Goal: Task Accomplishment & Management: Manage account settings

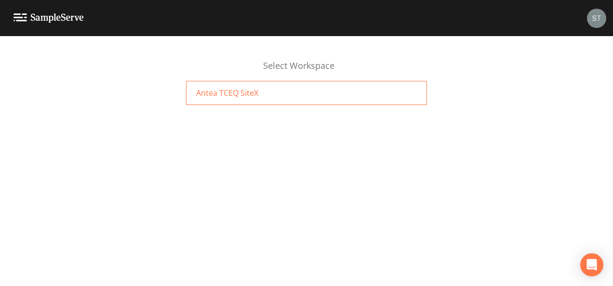
click at [311, 96] on div "Antea TCEQ SiteX" at bounding box center [306, 93] width 241 height 24
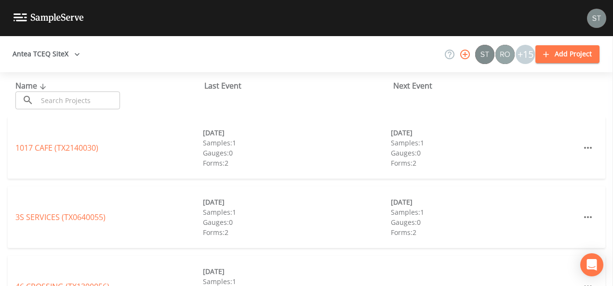
click at [113, 98] on input "text" at bounding box center [79, 101] width 82 height 18
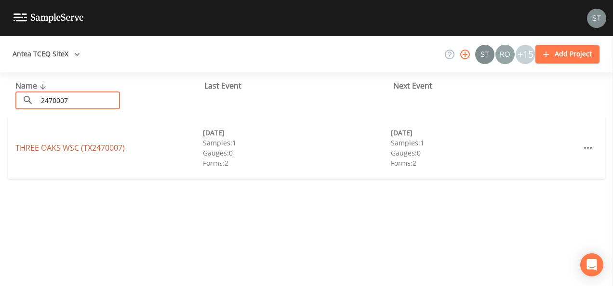
type input "2470007"
click at [86, 148] on link "THREE OAKS WSC (TX2470007)" at bounding box center [69, 148] width 109 height 11
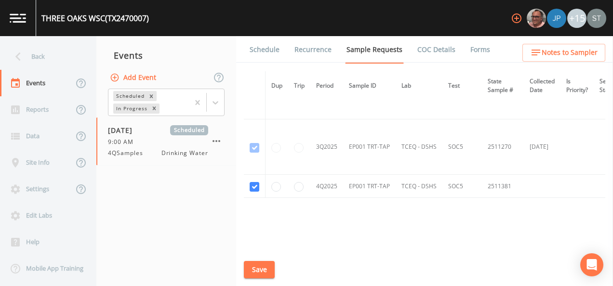
scroll to position [2147, 0]
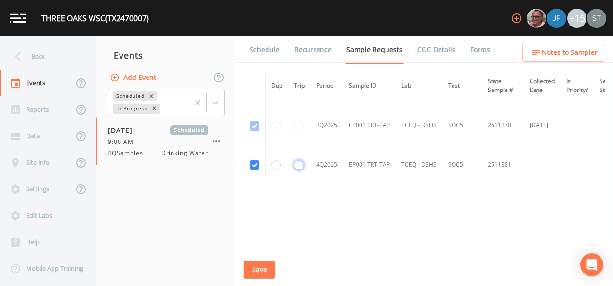
click at [299, 160] on input "radio" at bounding box center [299, 165] width 10 height 10
radio input "true"
click at [256, 267] on button "Save" at bounding box center [259, 270] width 31 height 18
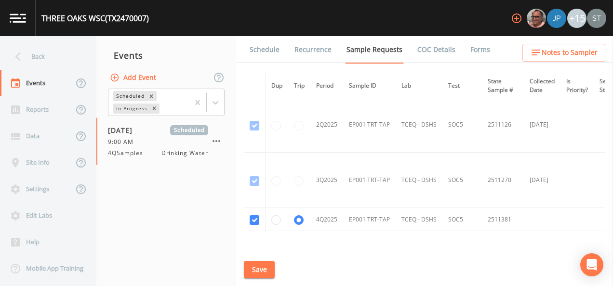
scroll to position [2120, 0]
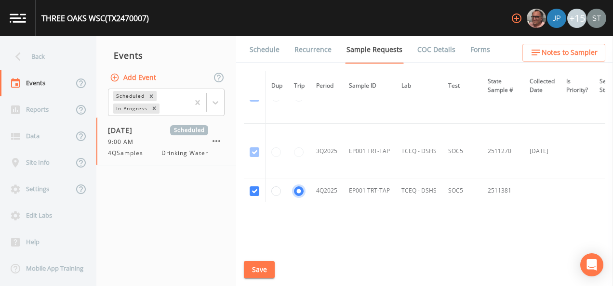
click at [299, 187] on input "radio" at bounding box center [299, 192] width 10 height 10
radio input "false"
click at [254, 270] on button "Save" at bounding box center [259, 270] width 31 height 18
click at [52, 61] on div "Back" at bounding box center [43, 56] width 87 height 27
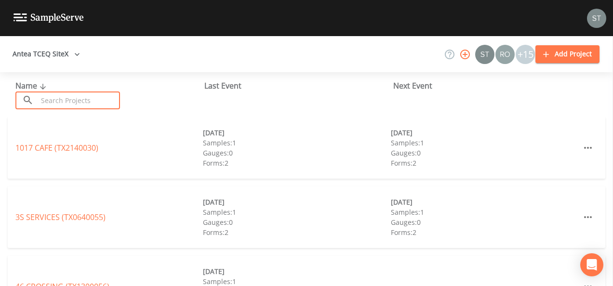
click at [87, 99] on input "text" at bounding box center [79, 101] width 82 height 18
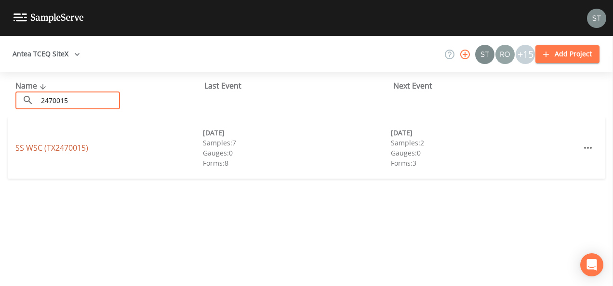
type input "2470015"
click at [52, 147] on link "SS WSC (TX2470015)" at bounding box center [51, 148] width 73 height 11
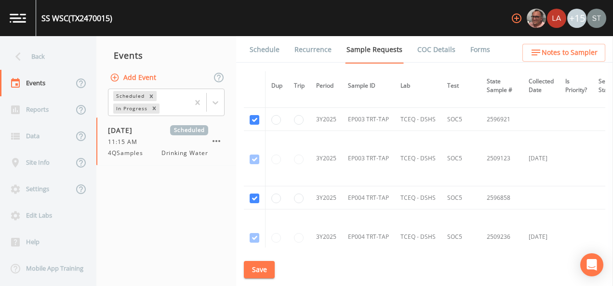
scroll to position [1541, 0]
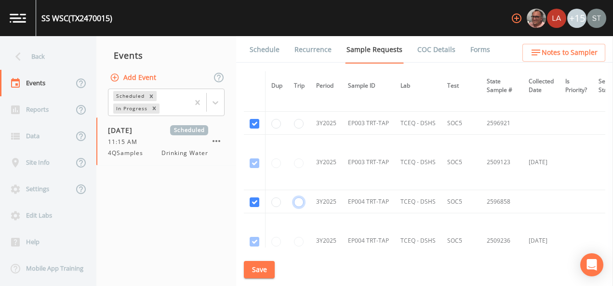
click at [298, 198] on input "radio" at bounding box center [299, 203] width 10 height 10
radio input "true"
click at [296, 119] on input "radio" at bounding box center [299, 124] width 10 height 10
radio input "true"
click at [265, 270] on button "Save" at bounding box center [259, 270] width 31 height 18
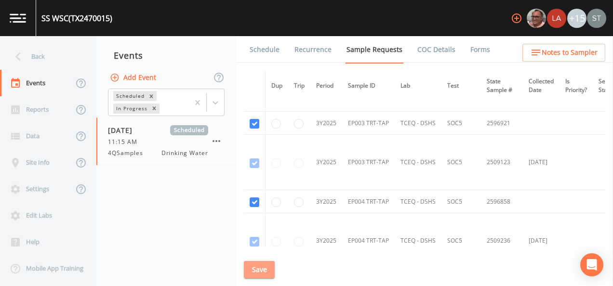
click at [258, 273] on button "Save" at bounding box center [259, 270] width 31 height 18
click at [34, 53] on div "Back" at bounding box center [43, 56] width 87 height 27
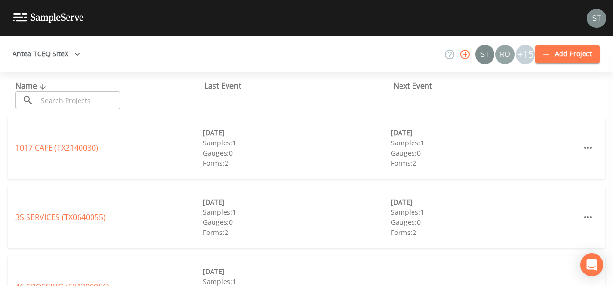
click at [64, 99] on input "text" at bounding box center [79, 101] width 82 height 18
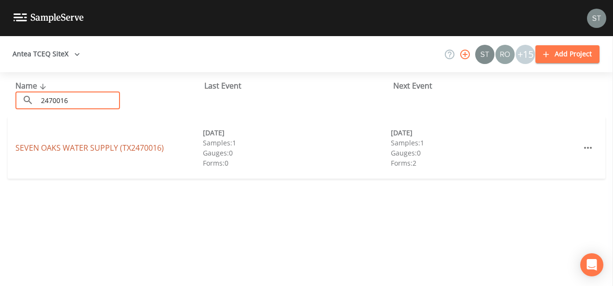
type input "2470016"
click at [105, 151] on link "SEVEN OAKS WATER SUPPLY (TX2470016)" at bounding box center [89, 148] width 148 height 11
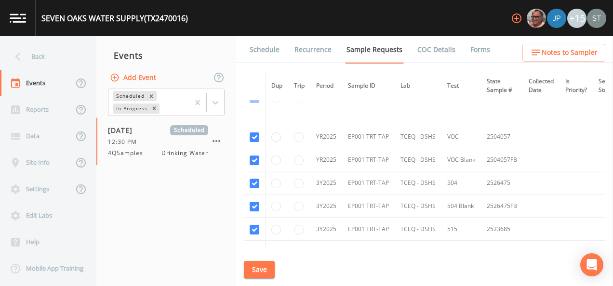
scroll to position [819, 0]
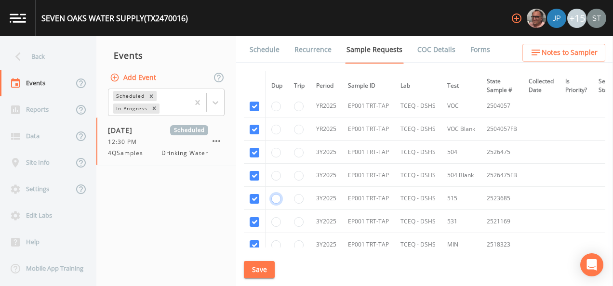
click at [276, 195] on input "radio" at bounding box center [276, 199] width 10 height 10
radio input "true"
click at [280, 219] on input "radio" at bounding box center [276, 222] width 10 height 10
radio input "true"
click at [262, 270] on button "Save" at bounding box center [259, 270] width 31 height 18
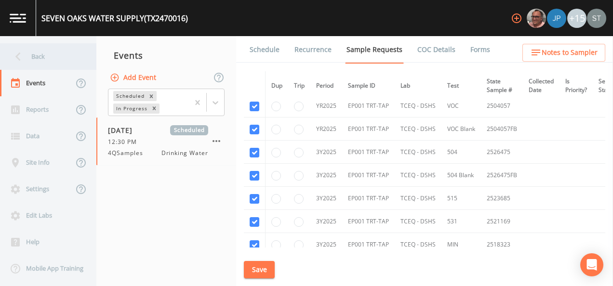
click at [25, 60] on icon at bounding box center [18, 56] width 17 height 17
